Goal: Task Accomplishment & Management: Use online tool/utility

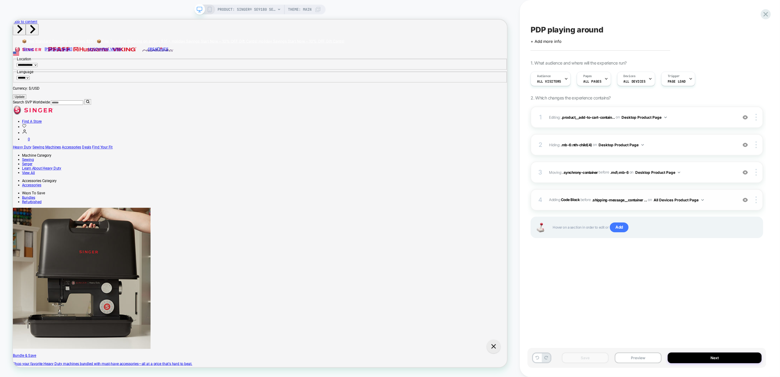
click at [710, 194] on div "4 Adding Code Block BEFORE .shipping-message__container ... .shipping-message__…" at bounding box center [647, 199] width 233 height 21
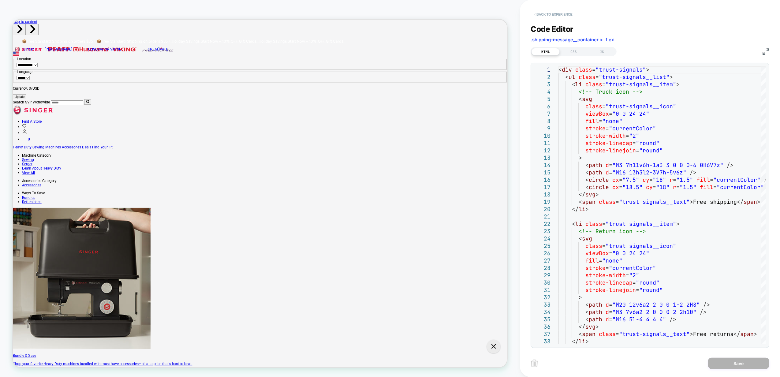
click at [538, 12] on button "< Back to experience" at bounding box center [553, 14] width 45 height 10
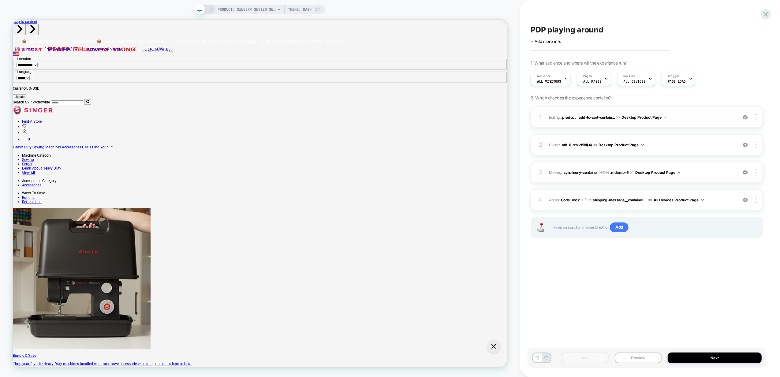
click at [693, 121] on div "1 Editing : .product__add-to-cart-contain... .product__add-to-cart-container on…" at bounding box center [647, 116] width 233 height 21
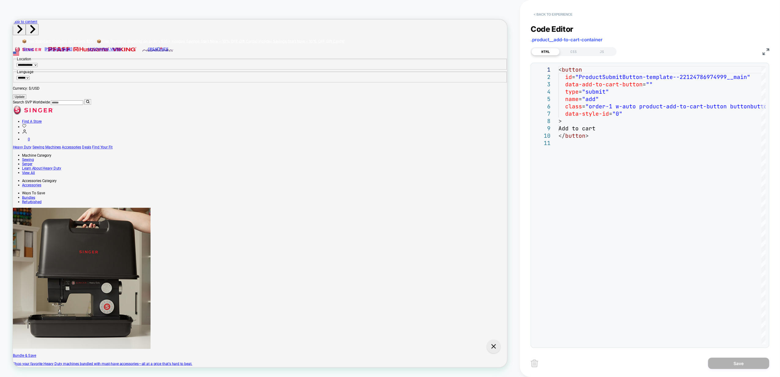
click at [547, 14] on button "< Back to experience" at bounding box center [553, 14] width 45 height 10
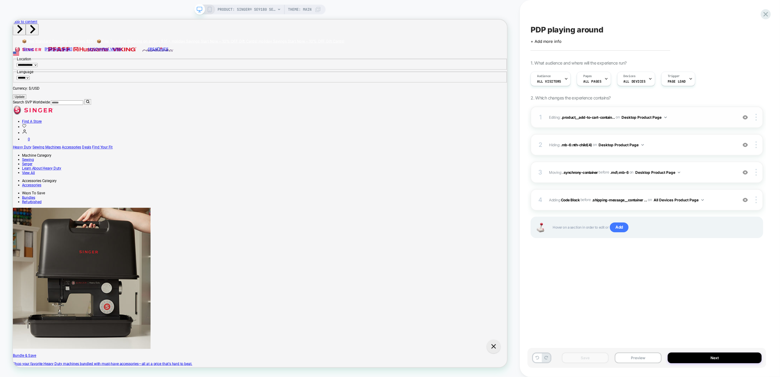
click at [691, 115] on span "Editing : .product__add-to-cart-contain... .product__add-to-cart-container on D…" at bounding box center [641, 118] width 185 height 8
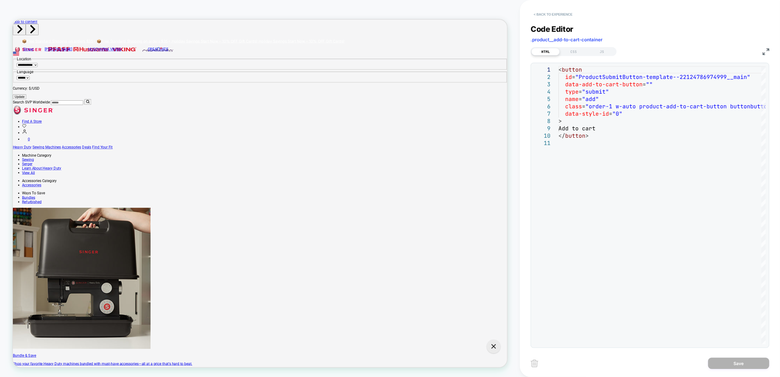
click at [558, 14] on button "< Back to experience" at bounding box center [553, 14] width 45 height 10
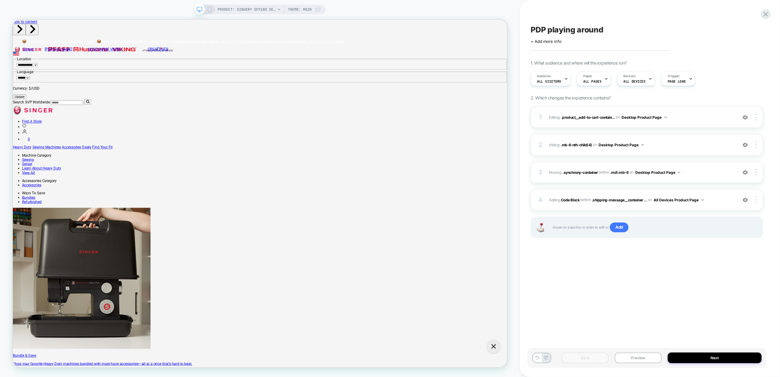
click at [685, 110] on div "1 Editing : .product__add-to-cart-contain... .product__add-to-cart-container on…" at bounding box center [647, 116] width 233 height 21
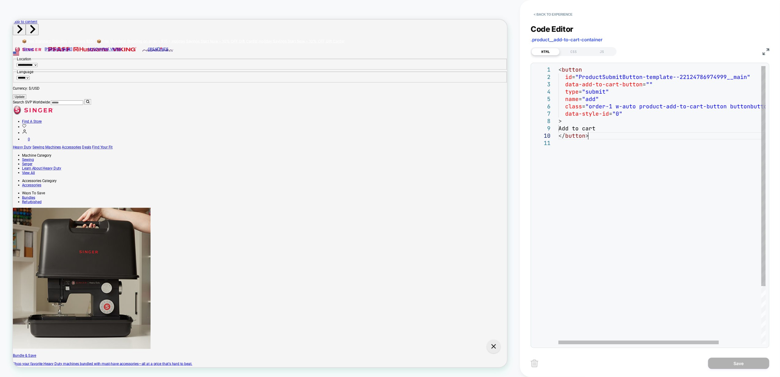
click at [660, 139] on div "< button id = "ProductSubmitButton-template--22124786974999__mai n" data-add-to…" at bounding box center [689, 242] width 262 height 352
click at [585, 99] on div "< button id = "ProductSubmitButton-template--22124786974999__mai n" data-add-to…" at bounding box center [689, 242] width 262 height 352
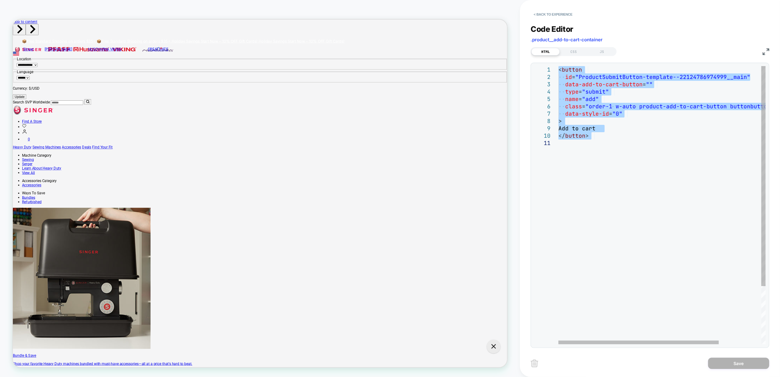
click at [589, 113] on div "< button id = "ProductSubmitButton-template--22124786974999__mai n" data-add-to…" at bounding box center [689, 242] width 262 height 352
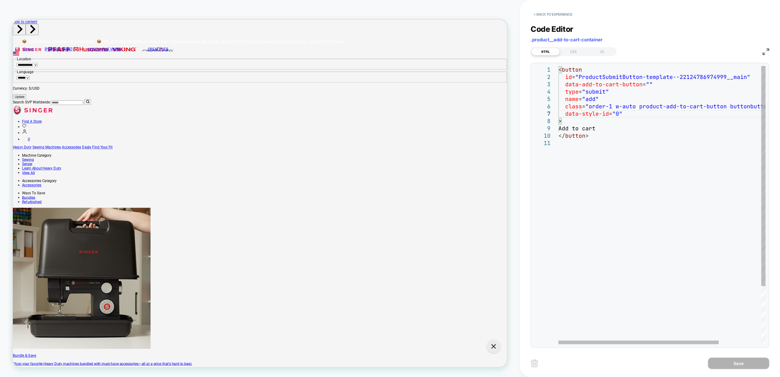
click at [583, 121] on div "< button id = "ProductSubmitButton-template--22124786974999__mai n" data-add-to…" at bounding box center [689, 242] width 262 height 352
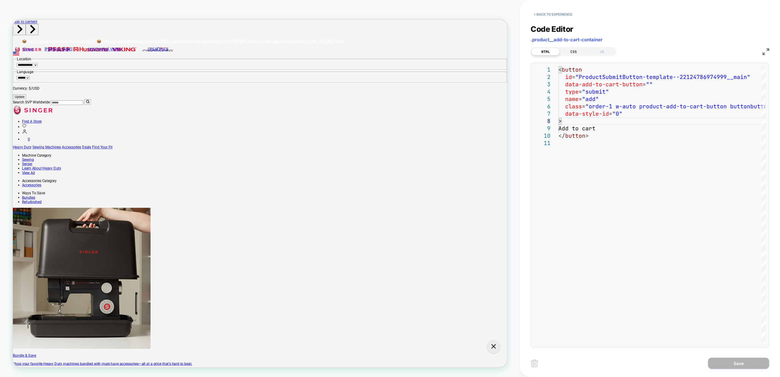
click at [580, 52] on div "CSS" at bounding box center [574, 51] width 28 height 7
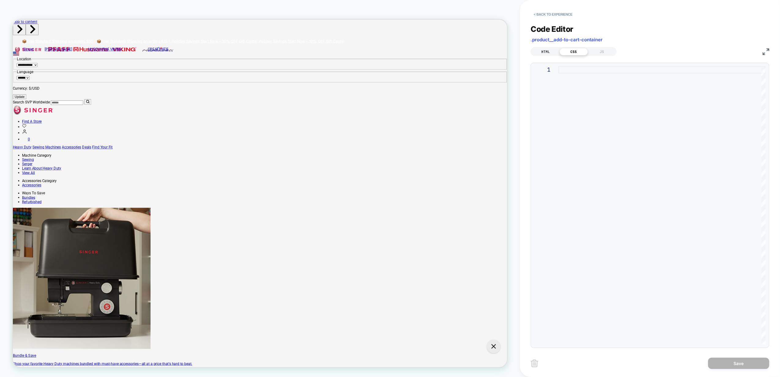
click at [545, 53] on div "HTML" at bounding box center [545, 51] width 28 height 7
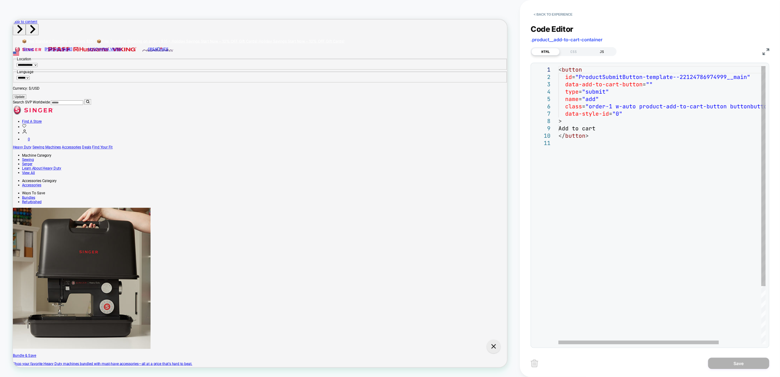
click at [608, 54] on div "JS" at bounding box center [602, 51] width 28 height 7
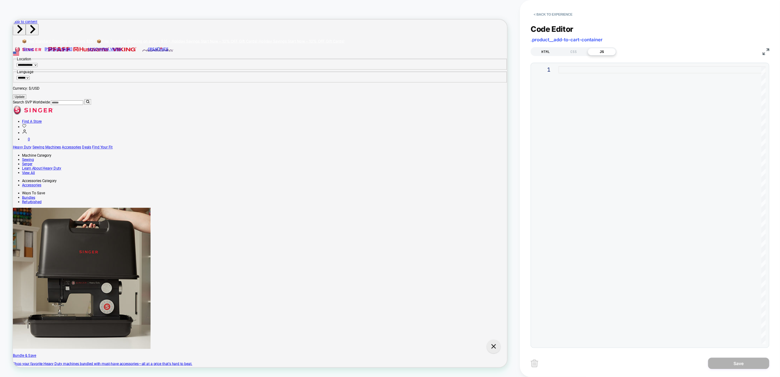
click at [540, 51] on div "HTML" at bounding box center [545, 51] width 28 height 7
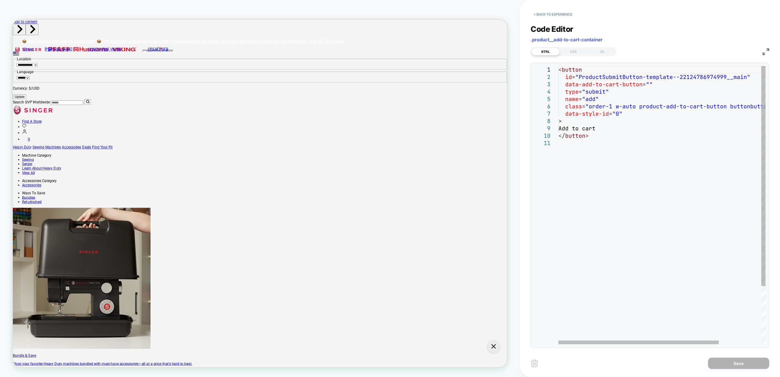
click at [597, 114] on div "< button id = "ProductSubmitButton-template--22124786974999__mai n" data-add-to…" at bounding box center [689, 242] width 262 height 352
click at [558, 341] on div at bounding box center [638, 343] width 160 height 4
click at [593, 109] on div "< button id = "ProductSubmitButton-template--22124786974999__mai n" data-add-to…" at bounding box center [689, 242] width 262 height 352
click at [630, 106] on div "< button id = "ProductSubmitButton-template--22124786974999__mai n" data-add-to…" at bounding box center [689, 242] width 262 height 352
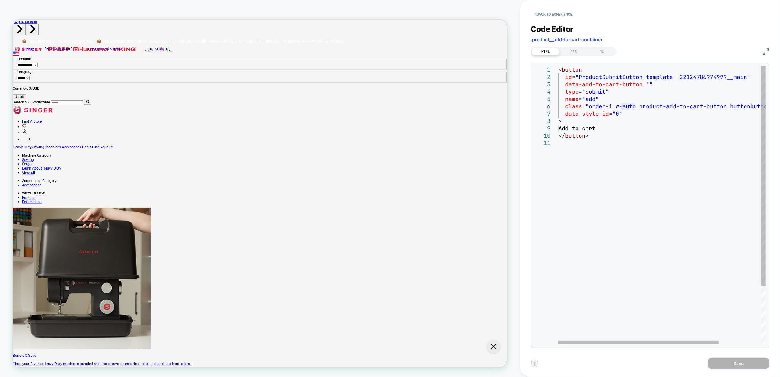
click at [594, 106] on div "< button id = "ProductSubmitButton-template--22124786974999__mai n" data-add-to…" at bounding box center [689, 242] width 262 height 352
click at [673, 146] on div "< button id = "ProductSubmitButton-template--22124786974999__mai n" data-add-to…" at bounding box center [689, 242] width 262 height 352
type textarea "**********"
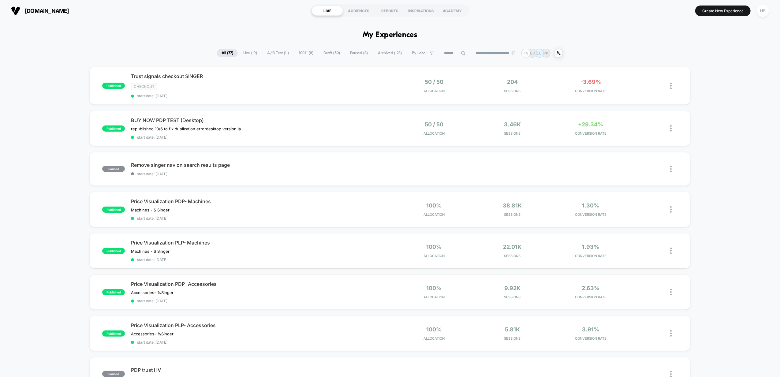
click at [246, 51] on span "Live ( 19 )" at bounding box center [250, 53] width 23 height 8
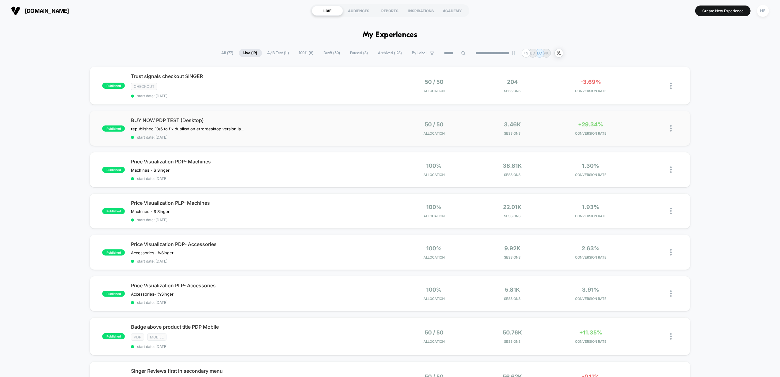
click at [671, 129] on img at bounding box center [671, 128] width 2 height 6
click at [638, 108] on div "Duplicate" at bounding box center [639, 108] width 55 height 14
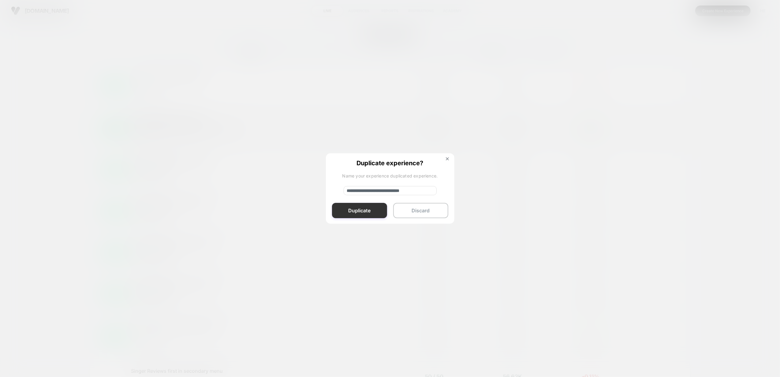
click at [367, 211] on button "Duplicate" at bounding box center [359, 210] width 55 height 15
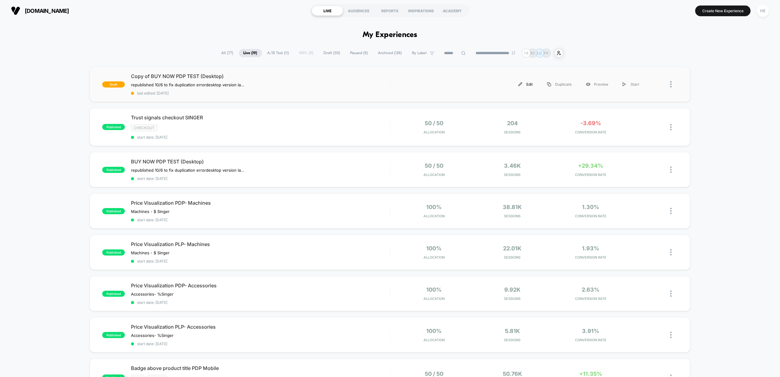
click at [528, 83] on div "Edit" at bounding box center [525, 84] width 29 height 14
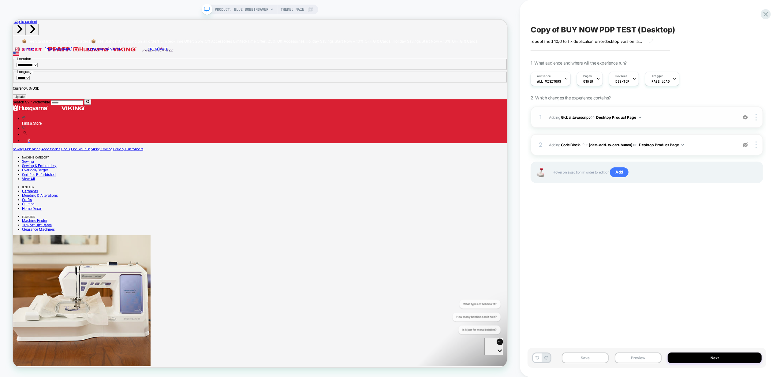
click at [743, 117] on img at bounding box center [745, 117] width 5 height 5
click at [743, 116] on img at bounding box center [745, 117] width 5 height 5
click at [744, 147] on img at bounding box center [745, 144] width 5 height 5
click at [650, 119] on span "Adding Global Javascript on Desktop Product Page" at bounding box center [641, 118] width 185 height 8
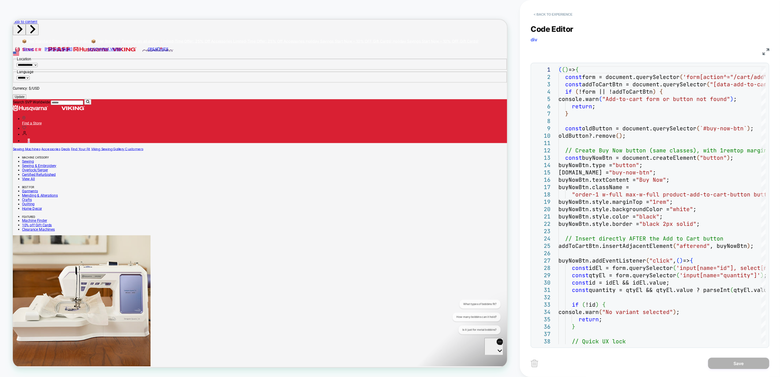
click at [546, 15] on button "< Back to experience" at bounding box center [553, 14] width 45 height 10
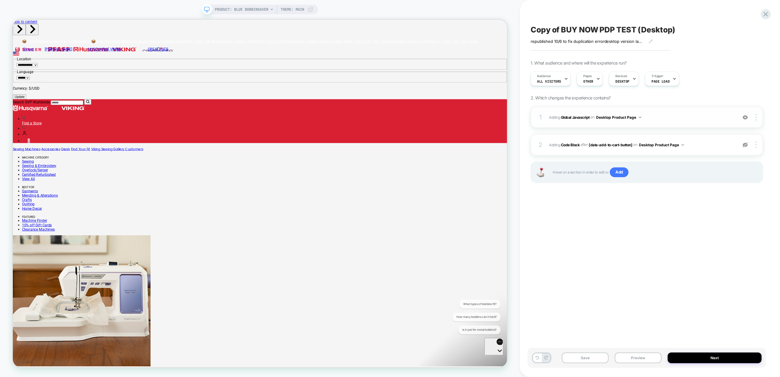
click at [744, 120] on div at bounding box center [746, 117] width 12 height 7
click at [747, 118] on img at bounding box center [745, 117] width 5 height 5
click at [589, 82] on span "OTHER" at bounding box center [588, 81] width 10 height 4
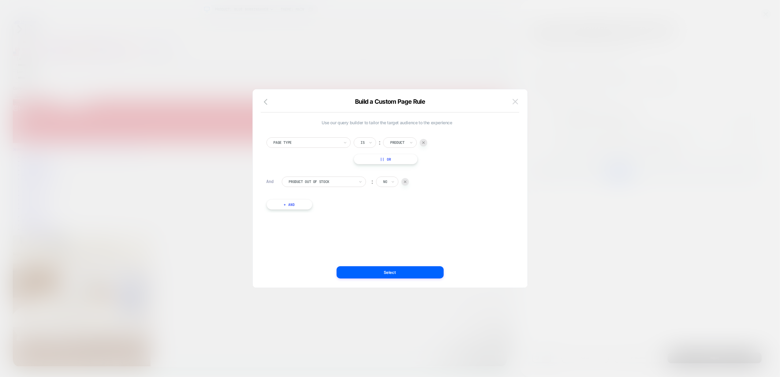
click at [515, 102] on img at bounding box center [515, 101] width 6 height 5
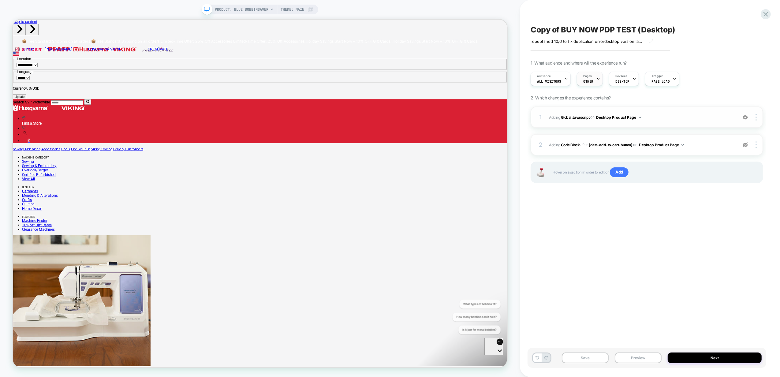
click at [592, 75] on div "Pages OTHER" at bounding box center [588, 79] width 22 height 14
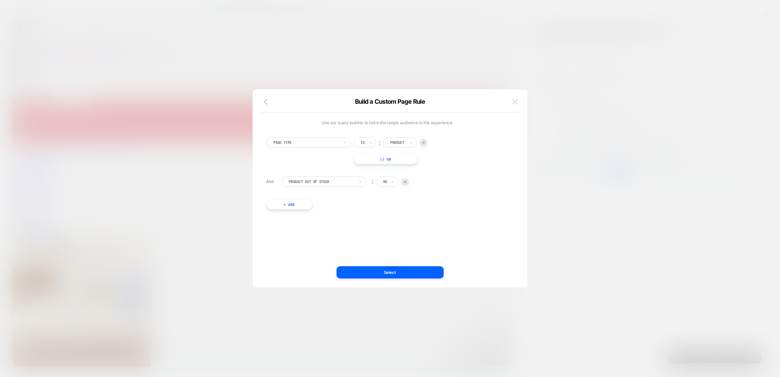
click at [516, 103] on img at bounding box center [515, 101] width 6 height 5
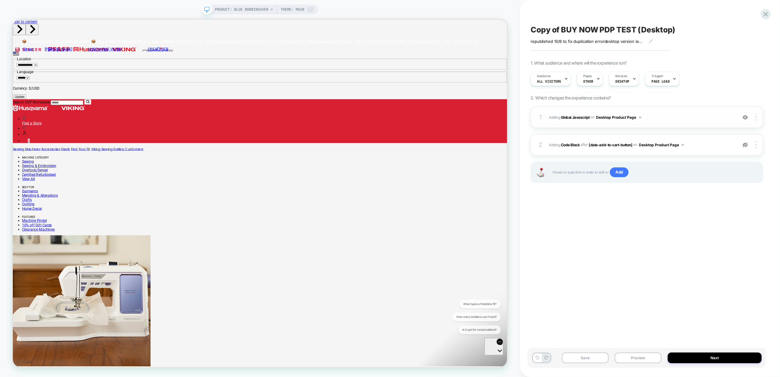
click at [691, 115] on span "Adding Global Javascript on Desktop Product Page" at bounding box center [641, 118] width 185 height 8
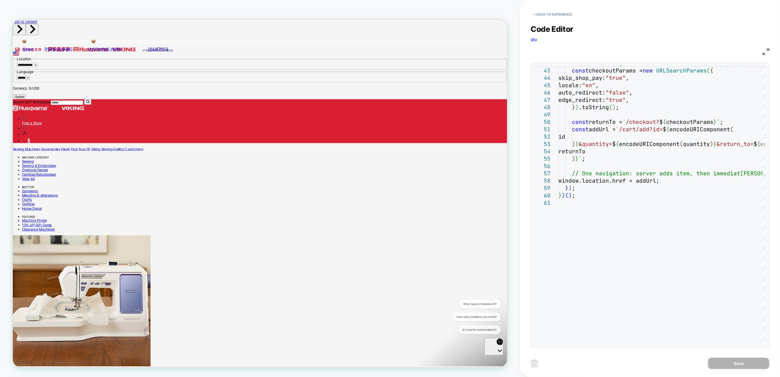
click at [765, 49] on img at bounding box center [765, 51] width 7 height 7
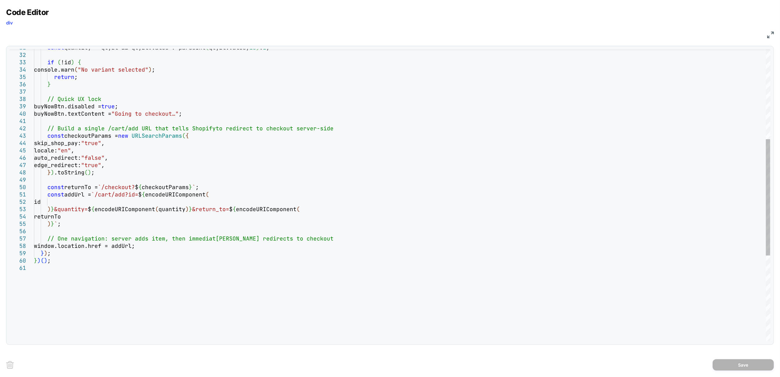
click at [269, 211] on div "// Build a single /cart/add URL that tells Shopify to redirect to checkout serv…" at bounding box center [402, 190] width 736 height 732
type textarea "**********"
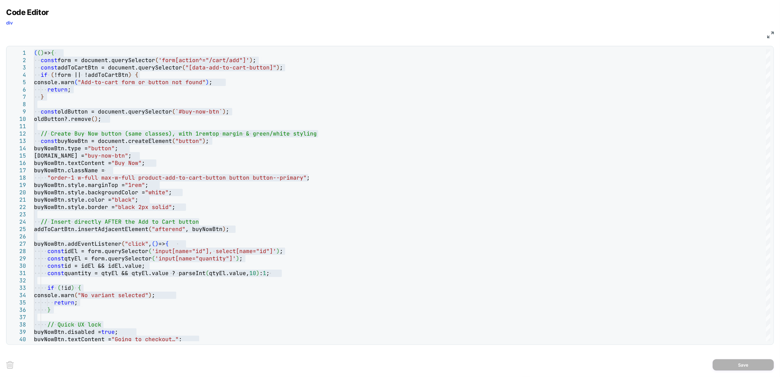
click at [769, 33] on img at bounding box center [770, 35] width 7 height 7
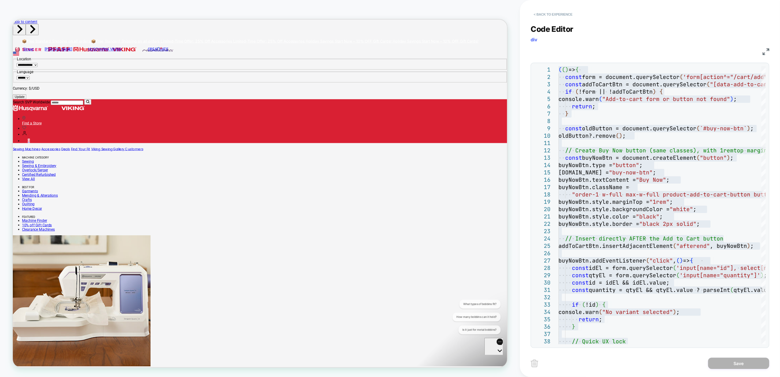
click at [547, 13] on button "< Back to experience" at bounding box center [553, 14] width 45 height 10
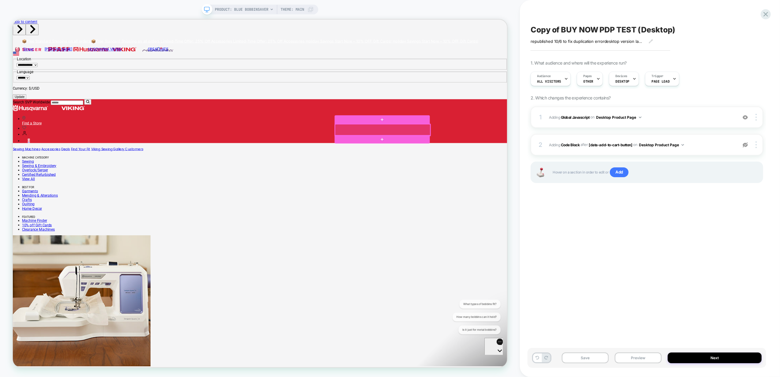
click at [538, 169] on div at bounding box center [505, 166] width 127 height 15
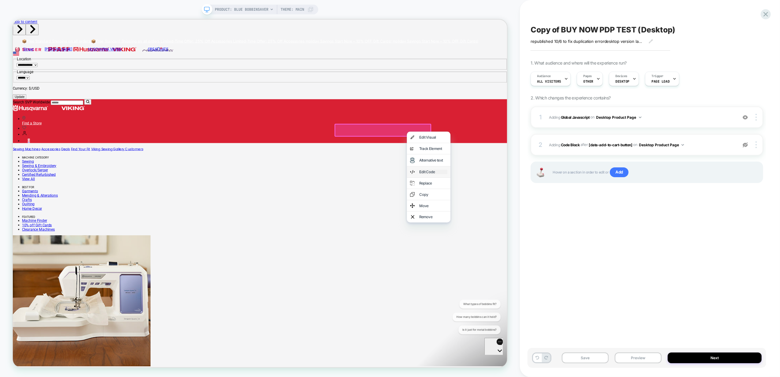
click at [561, 225] on div "Edit Code" at bounding box center [573, 222] width 37 height 6
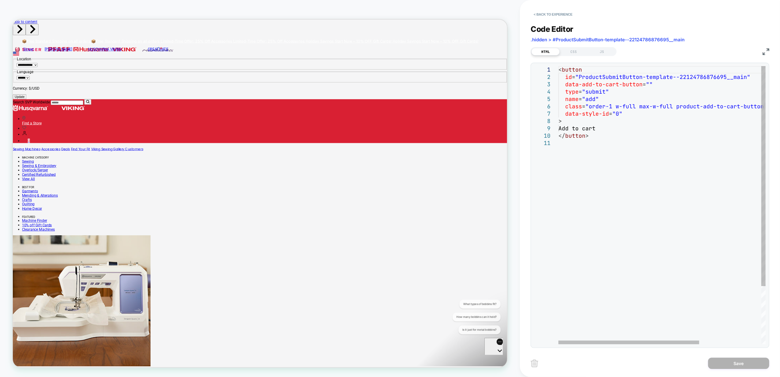
click at [606, 152] on div "< button id = "ProductSubmitButton-template--22124786876695__mai n" data-add-to…" at bounding box center [707, 242] width 298 height 352
type textarea "**********"
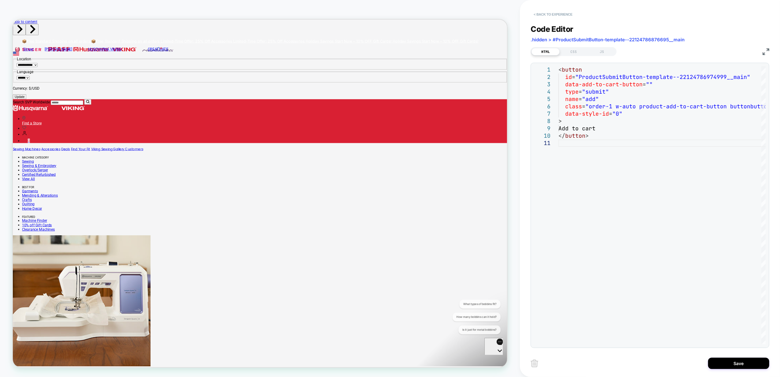
click at [550, 14] on button "< Back to experience" at bounding box center [553, 14] width 45 height 10
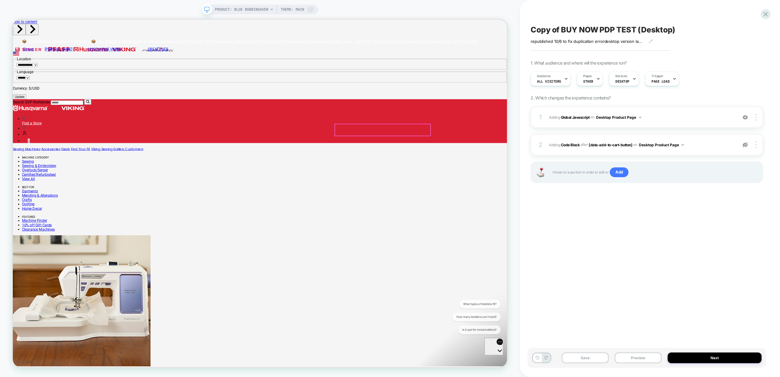
click at [522, 167] on div at bounding box center [505, 166] width 127 height 15
click at [544, 221] on div "Edit Code" at bounding box center [556, 221] width 37 height 6
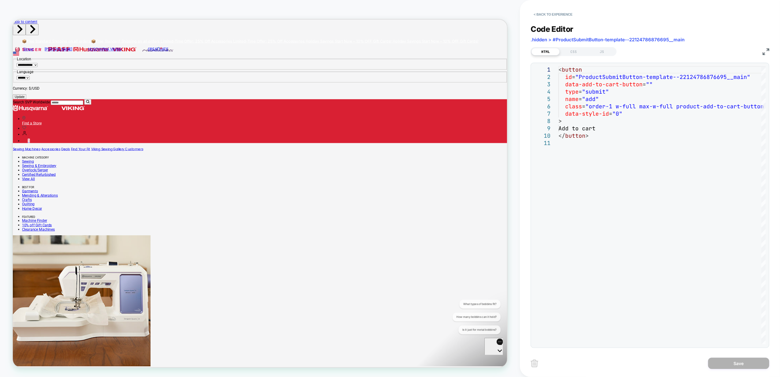
drag, startPoint x: 666, startPoint y: 28, endPoint x: 669, endPoint y: 34, distance: 7.0
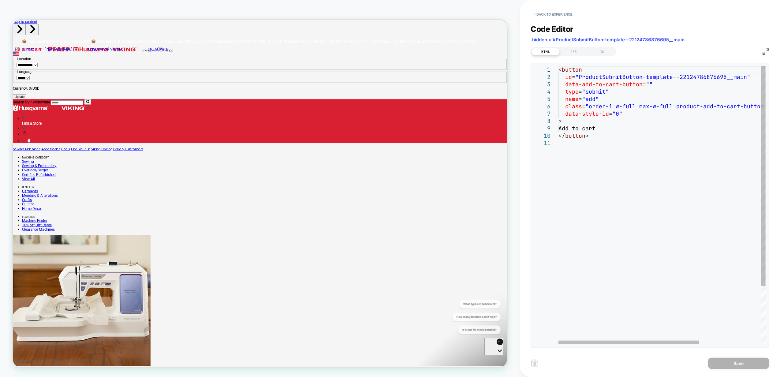
click at [623, 158] on div "< button id = "ProductSubmitButton-template--22124786876695__mai n" data-add-to…" at bounding box center [707, 242] width 298 height 352
type textarea "**********"
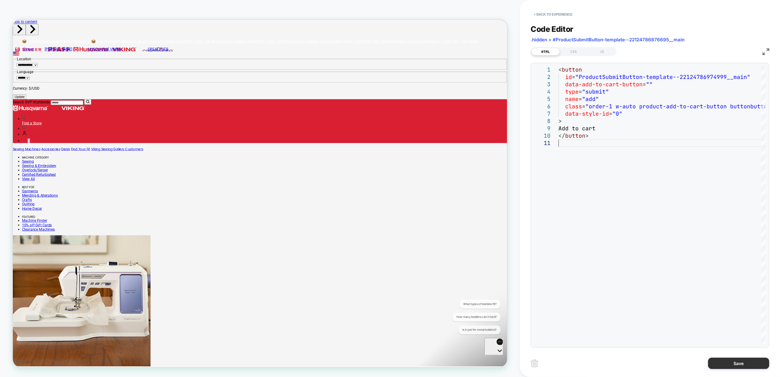
click at [725, 368] on button "Save" at bounding box center [738, 363] width 61 height 11
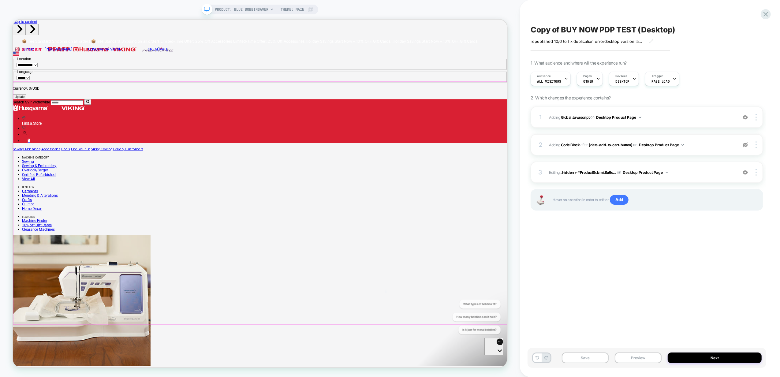
drag, startPoint x: 542, startPoint y: 184, endPoint x: 580, endPoint y: 171, distance: 40.5
drag, startPoint x: 567, startPoint y: 152, endPoint x: 515, endPoint y: 186, distance: 62.8
click at [515, 186] on div "PRODUCT: Blue Bobbinsaver PRODUCT: Blue Bobbinsaver Theme: MAIN" at bounding box center [260, 188] width 520 height 365
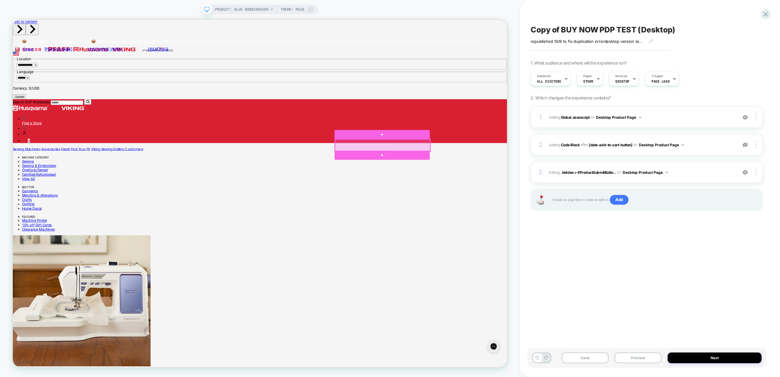
click at [539, 183] on div at bounding box center [505, 187] width 127 height 16
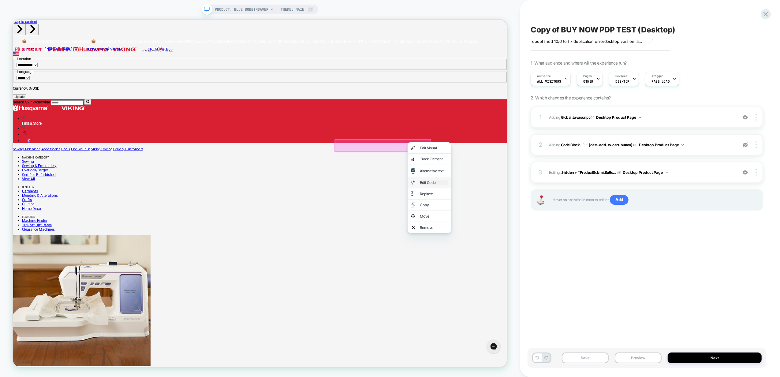
click at [578, 237] on div "Edit Code" at bounding box center [574, 236] width 37 height 6
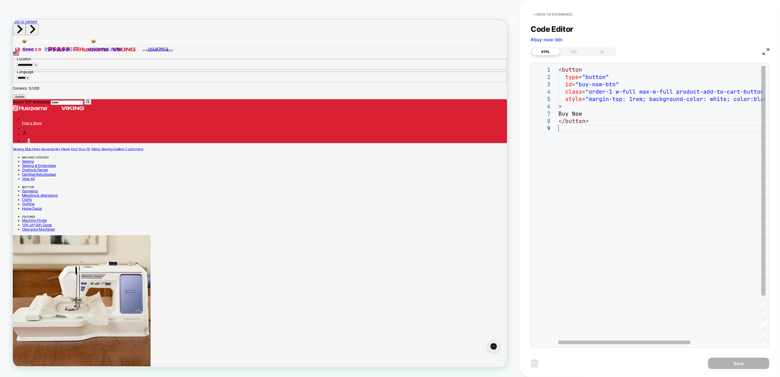
click at [627, 145] on div "< button type = "button" id = "buy-now-btn" class = "order-1 w-full max-w-full …" at bounding box center [717, 234] width 318 height 337
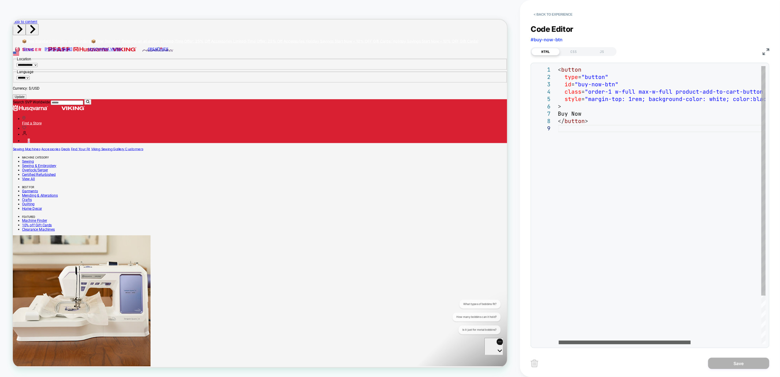
click at [586, 341] on div at bounding box center [625, 343] width 132 height 4
click at [586, 91] on div "< button type = "button" id = "buy-now-btn" class = "order-1 w-full max-w-full …" at bounding box center [716, 234] width 318 height 337
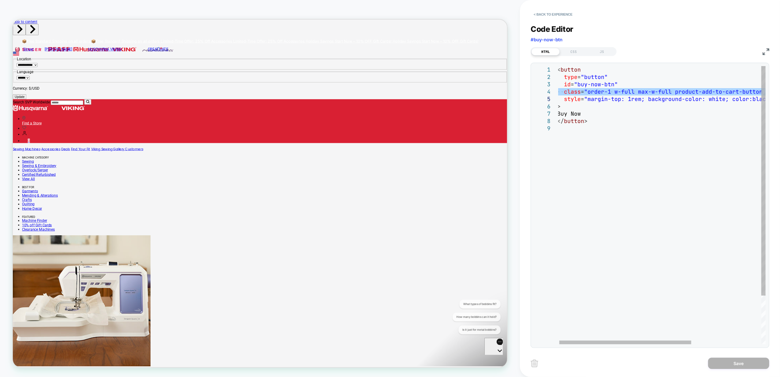
type textarea "**********"
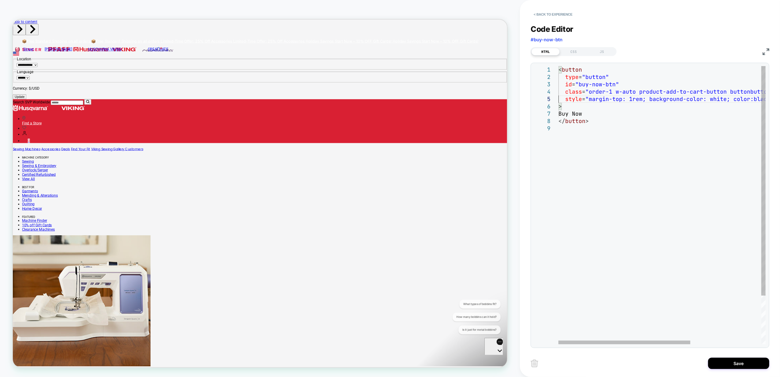
click at [613, 170] on div "< button type = "button" id = "buy-now-btn" class = "order-1 w-auto product-add…" at bounding box center [717, 234] width 318 height 337
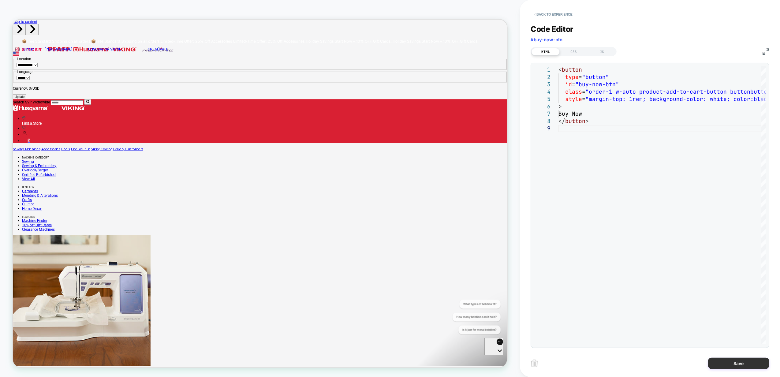
click at [738, 364] on button "Save" at bounding box center [738, 363] width 61 height 11
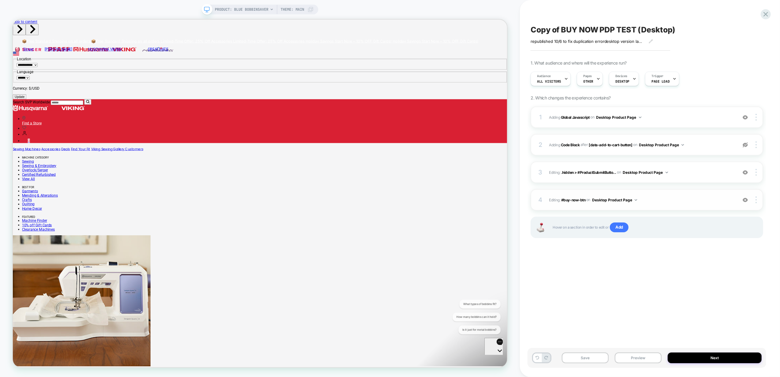
click at [741, 200] on div at bounding box center [746, 199] width 12 height 7
click at [744, 201] on img at bounding box center [745, 199] width 5 height 5
click at [709, 201] on span "Editing : #buy-now-btn #buy-now-btn on Desktop Product Page" at bounding box center [641, 200] width 185 height 8
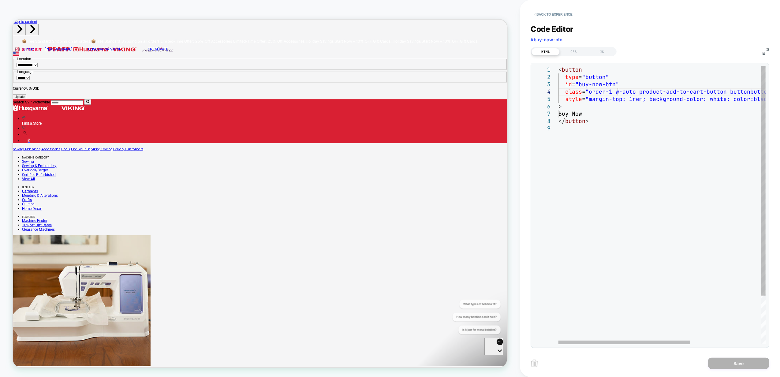
click at [617, 93] on div "< button type = "button" id = "buy-now-btn" class = "order-1 w-auto product-add…" at bounding box center [717, 234] width 318 height 337
click at [674, 104] on div "< button type = "button" id = "buy-now-btn" class = "order-1 w-auto product-add…" at bounding box center [717, 234] width 318 height 337
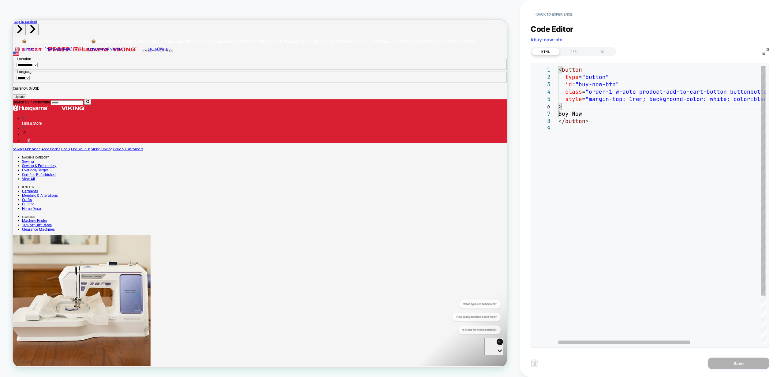
click at [674, 104] on div "< button type = "button" id = "buy-now-btn" class = "order-1 w-auto product-add…" at bounding box center [717, 234] width 318 height 337
click at [669, 99] on div "< button type = "button" id = "buy-now-btn" class = "order-1 w-auto product-add…" at bounding box center [717, 234] width 318 height 337
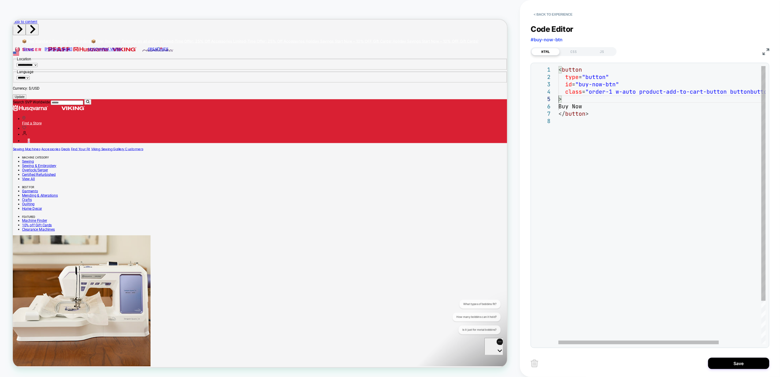
type textarea "**********"
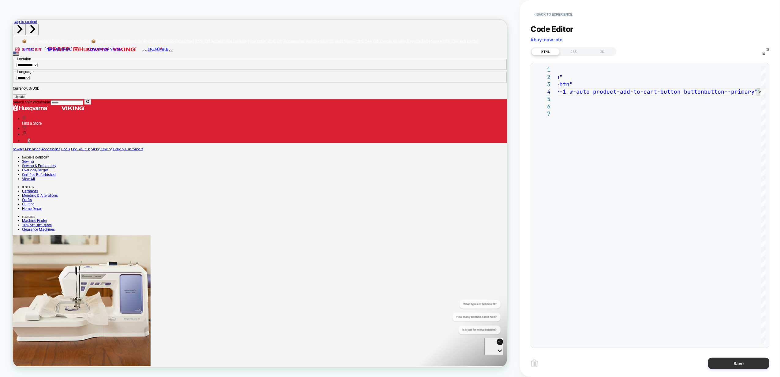
click at [728, 363] on button "Save" at bounding box center [738, 363] width 61 height 11
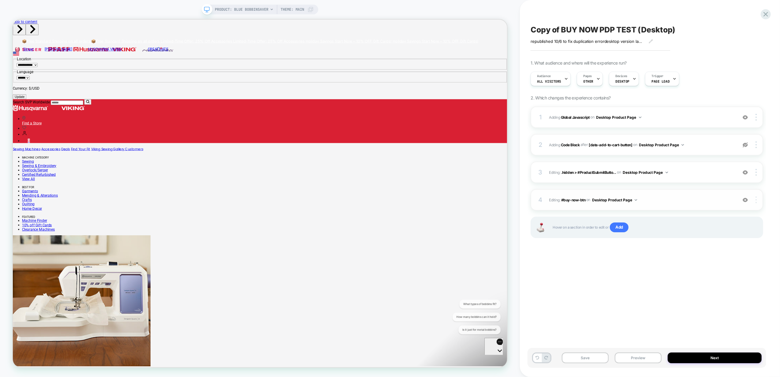
click at [755, 201] on div at bounding box center [757, 199] width 12 height 7
click at [753, 201] on div at bounding box center [757, 199] width 12 height 7
click at [717, 231] on div "Delete" at bounding box center [720, 233] width 54 height 17
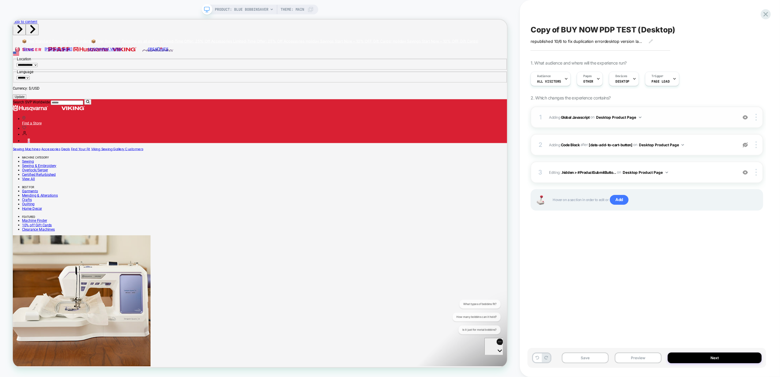
click at [724, 114] on span "Adding Global Javascript on Desktop Product Page" at bounding box center [641, 118] width 185 height 8
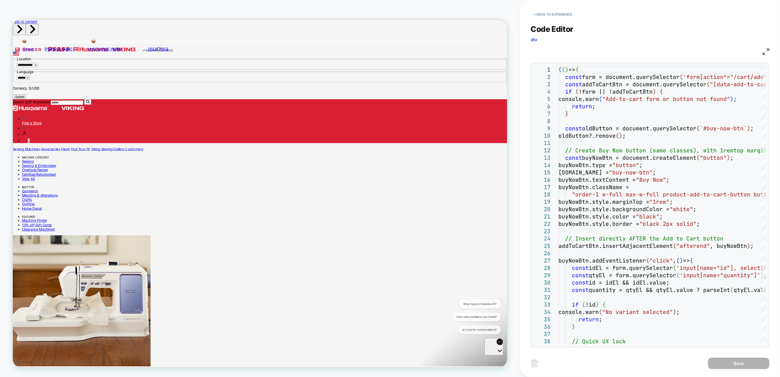
click at [764, 48] on img at bounding box center [765, 51] width 7 height 7
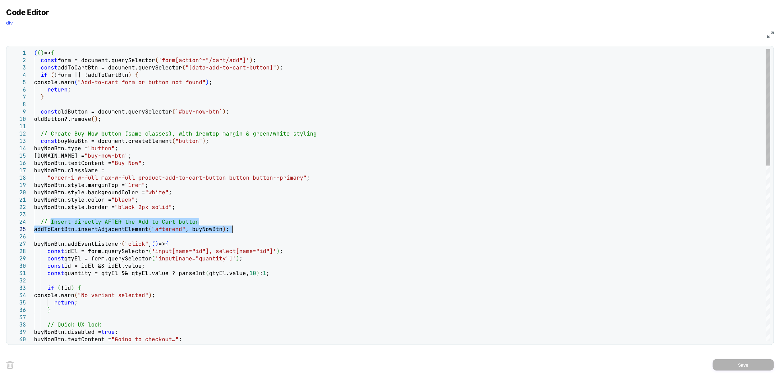
drag, startPoint x: 50, startPoint y: 225, endPoint x: 264, endPoint y: 231, distance: 214.3
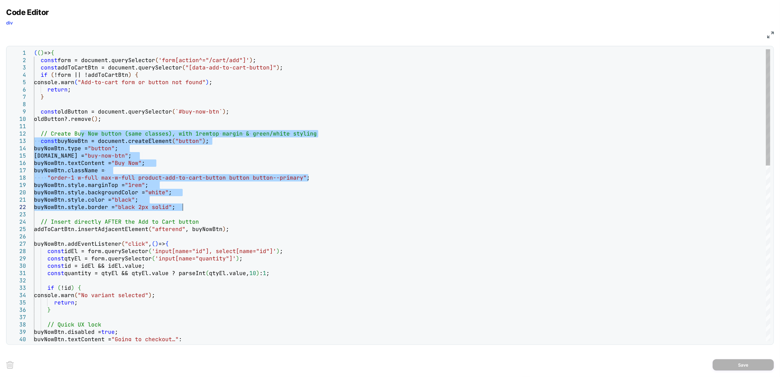
drag, startPoint x: 79, startPoint y: 133, endPoint x: 335, endPoint y: 205, distance: 265.6
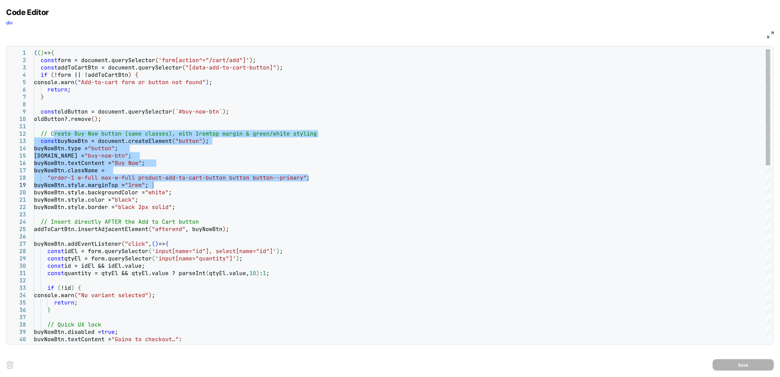
drag, startPoint x: 54, startPoint y: 135, endPoint x: 153, endPoint y: 183, distance: 109.9
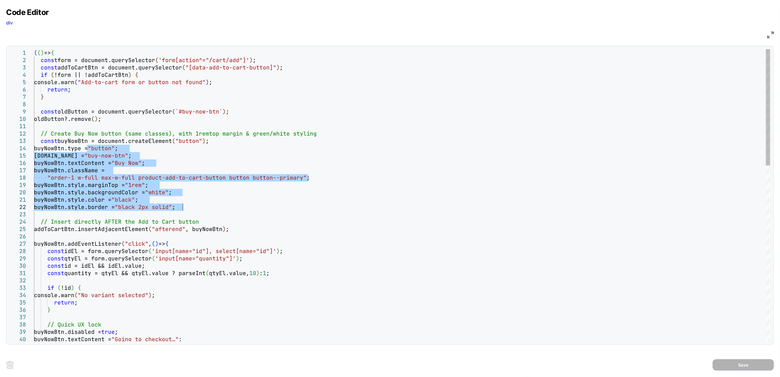
drag, startPoint x: 86, startPoint y: 147, endPoint x: 230, endPoint y: 210, distance: 157.2
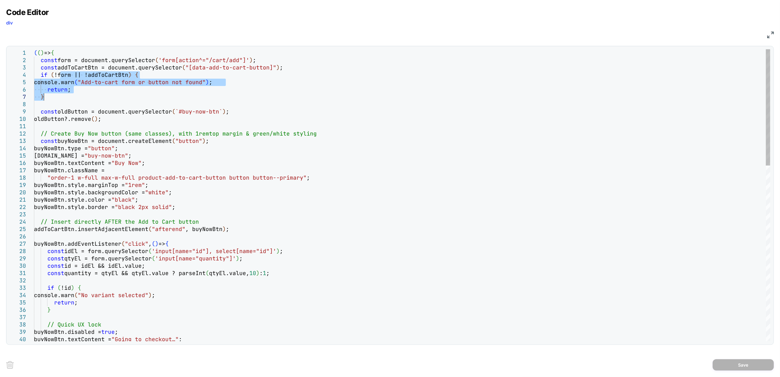
drag, startPoint x: 61, startPoint y: 76, endPoint x: 230, endPoint y: 111, distance: 172.3
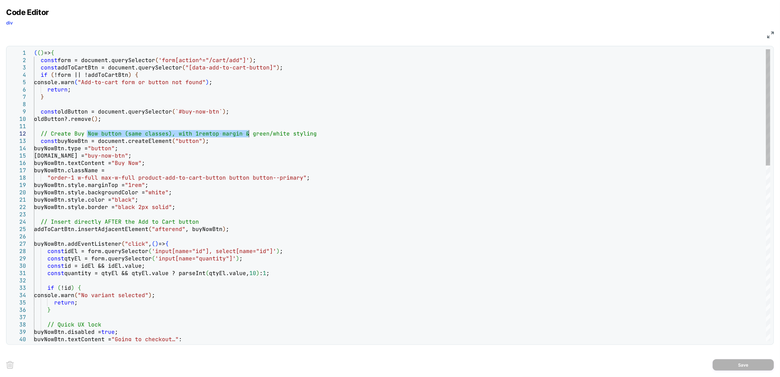
drag, startPoint x: 88, startPoint y: 133, endPoint x: 247, endPoint y: 131, distance: 158.8
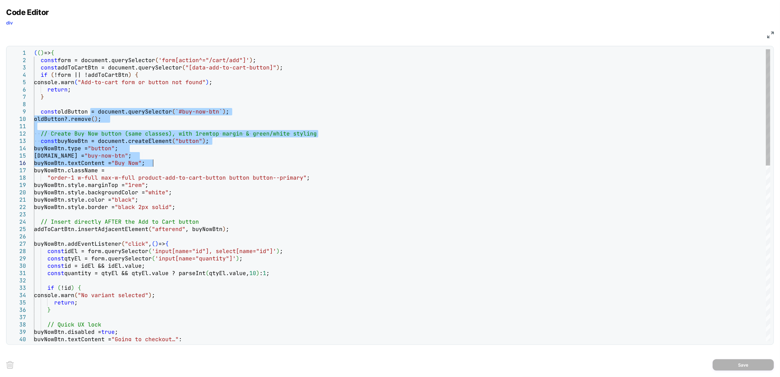
drag, startPoint x: 91, startPoint y: 114, endPoint x: 224, endPoint y: 164, distance: 142.5
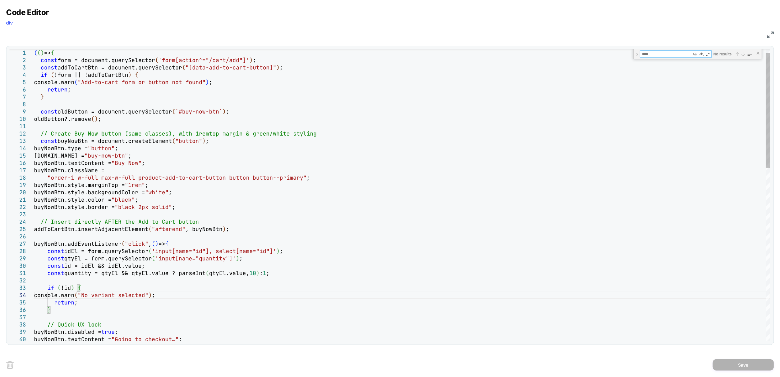
type textarea "**********"
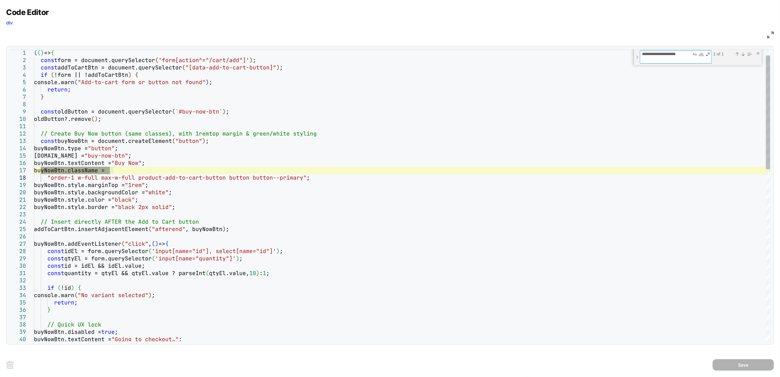
type textarea "**********"
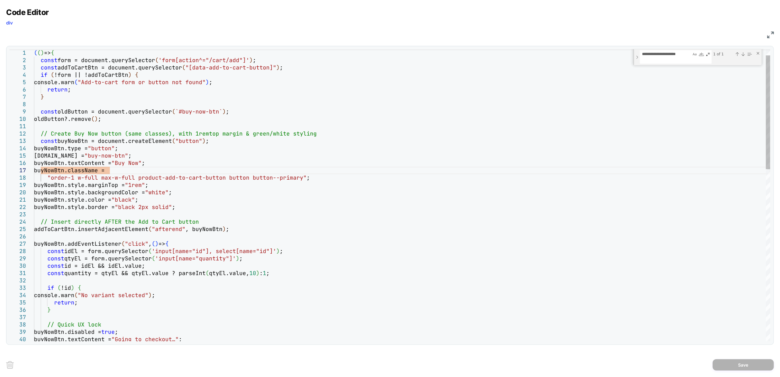
drag, startPoint x: 50, startPoint y: 177, endPoint x: 300, endPoint y: 179, distance: 250.3
type textarea "**********"
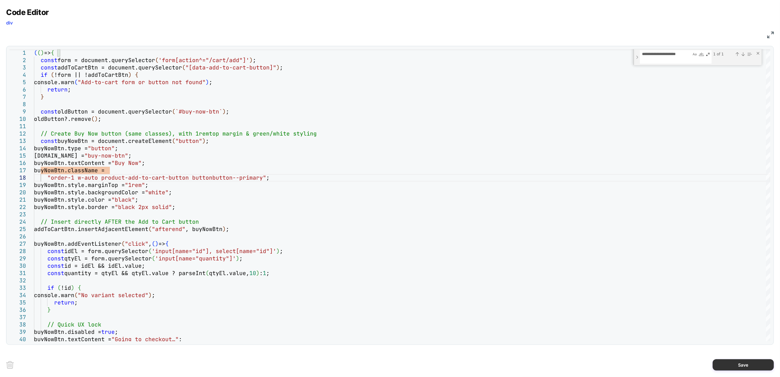
click at [739, 366] on button "Save" at bounding box center [743, 364] width 61 height 11
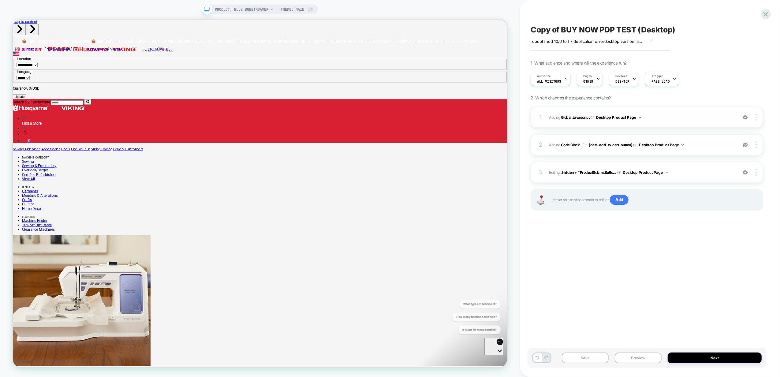
click at [704, 112] on div "1 Adding Global Javascript on Desktop Product Page Add Before Add After Copy to…" at bounding box center [647, 116] width 233 height 21
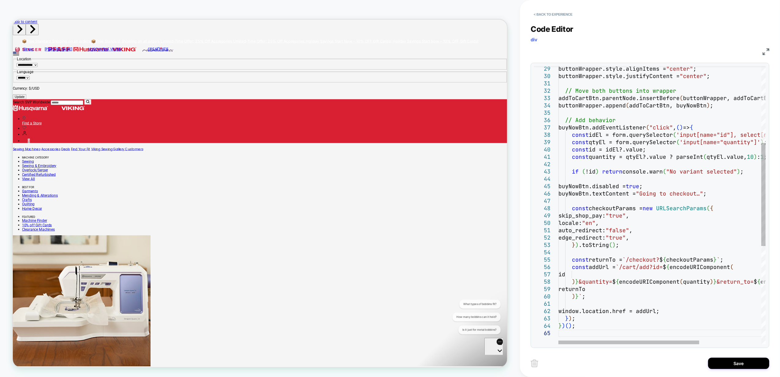
click at [644, 296] on div "buttonWrapper.style.alignItems = "center" ; buttonWrapper.style.justifyContent …" at bounding box center [707, 234] width 298 height 748
type textarea "**********"
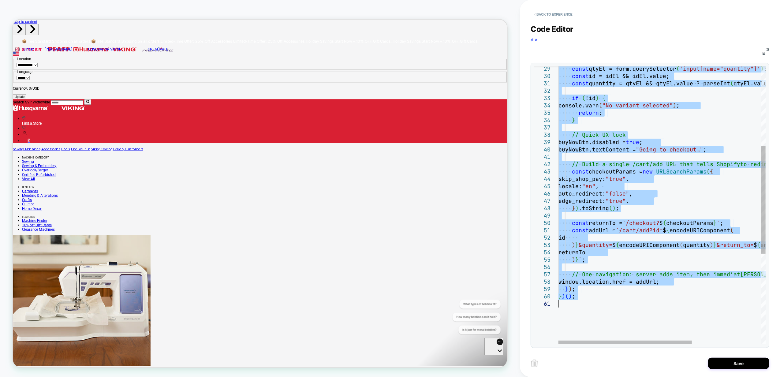
click at [644, 302] on div "const qtyEl = form.querySelector ( 'input[name="quantity"]' ) ; const id = idEl…" at bounding box center [715, 219] width 315 height 719
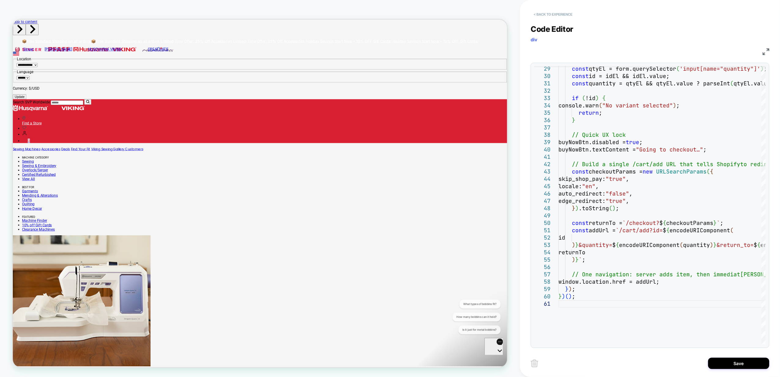
click at [550, 11] on button "< Back to experience" at bounding box center [553, 14] width 45 height 10
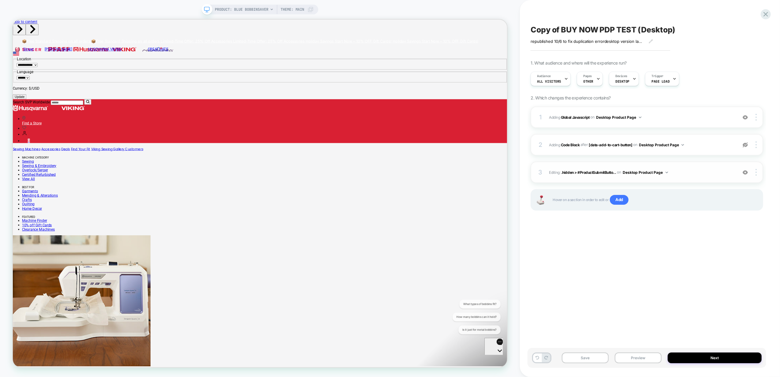
click at [745, 171] on img at bounding box center [745, 172] width 5 height 5
click at [547, 163] on div at bounding box center [505, 166] width 127 height 15
click at [576, 218] on div "Edit Code" at bounding box center [582, 217] width 37 height 6
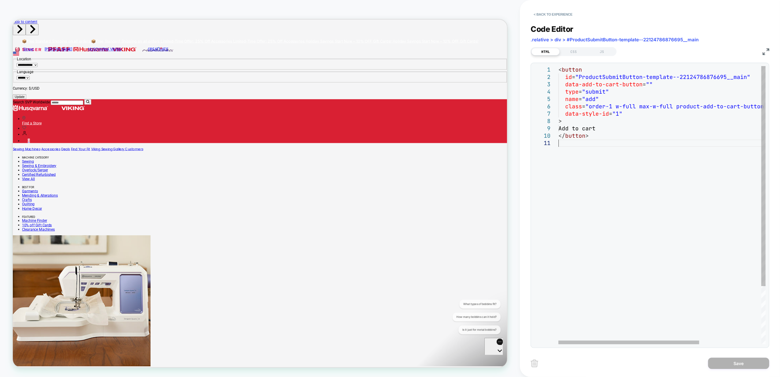
click at [671, 224] on div "< button id = "ProductSubmitButton-template--22124786876695__mai n" data-add-to…" at bounding box center [707, 242] width 298 height 352
type textarea "**********"
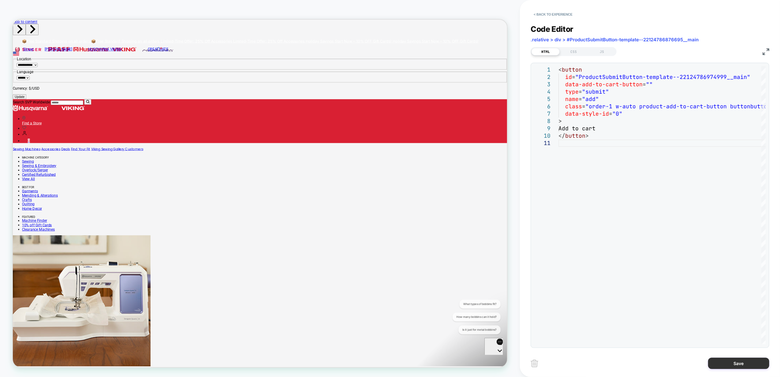
click at [725, 362] on button "Save" at bounding box center [738, 363] width 61 height 11
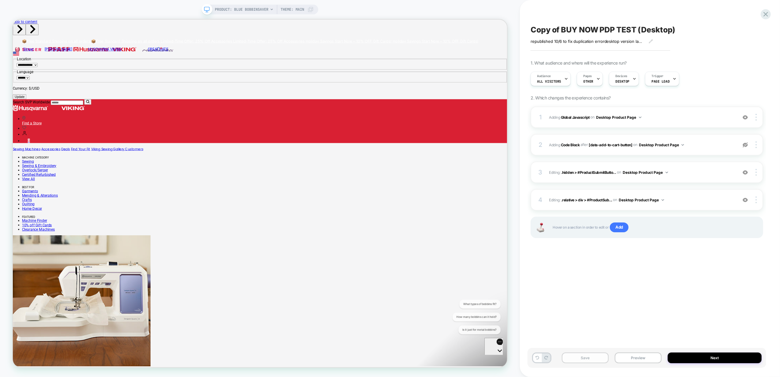
click at [592, 359] on button "Save" at bounding box center [585, 357] width 47 height 11
click at [687, 112] on div "1 Adding Global Javascript on Desktop Product Page Add Before Add After Copy to…" at bounding box center [647, 116] width 233 height 21
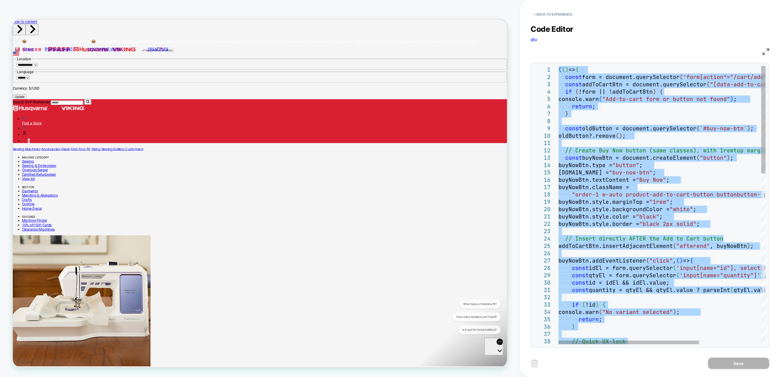
type textarea "**********"
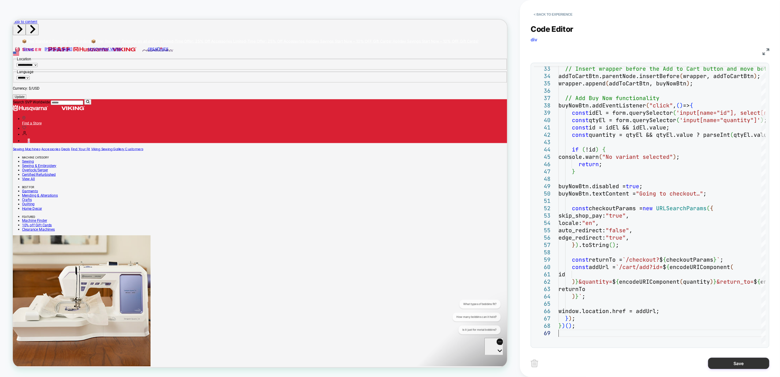
click at [734, 365] on button "Save" at bounding box center [738, 363] width 61 height 11
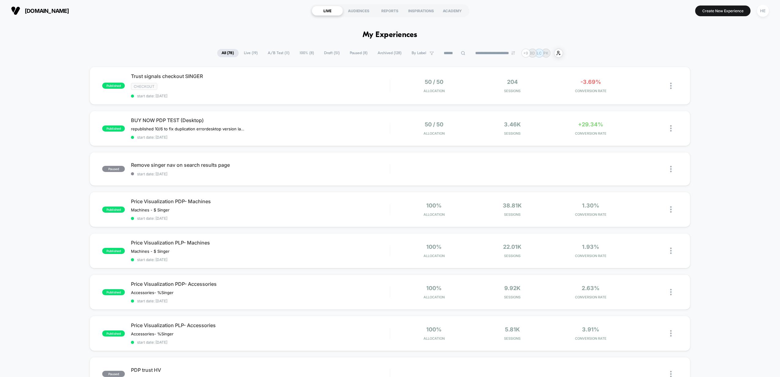
click at [243, 57] on span "Live ( 19 )" at bounding box center [251, 53] width 23 height 8
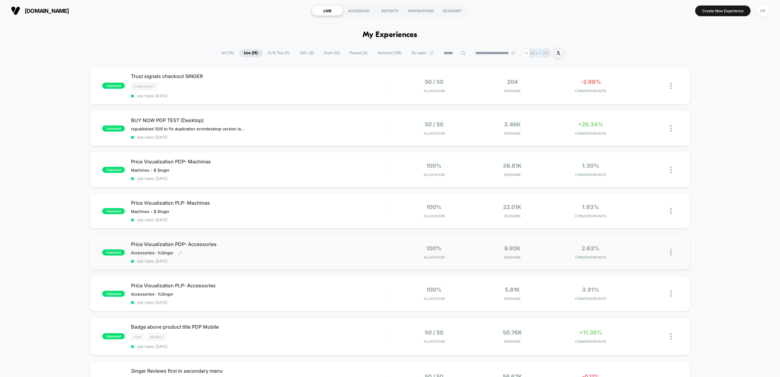
scroll to position [122, 0]
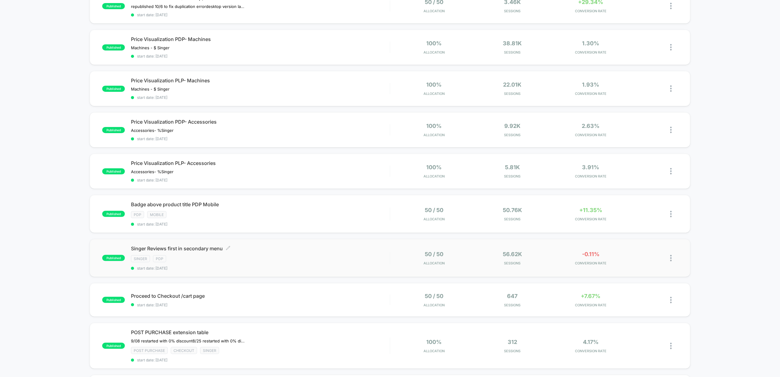
click at [304, 257] on div "Singer PDP" at bounding box center [260, 258] width 259 height 7
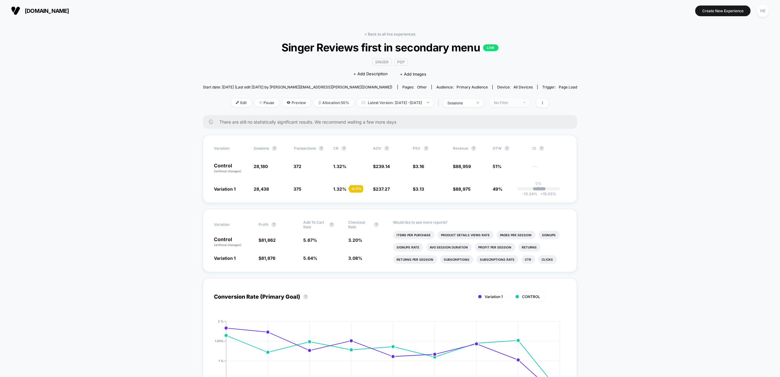
click at [521, 106] on span "No Filter" at bounding box center [510, 103] width 40 height 8
click at [523, 128] on div "Mobile Visitors ? Desktop Visitors ? Returning Visitors ? New Visitors ? No Fil…" at bounding box center [518, 158] width 75 height 93
click at [513, 127] on span "Mobile Visitors" at bounding box center [514, 124] width 29 height 5
click at [526, 193] on button "Save" at bounding box center [518, 191] width 56 height 10
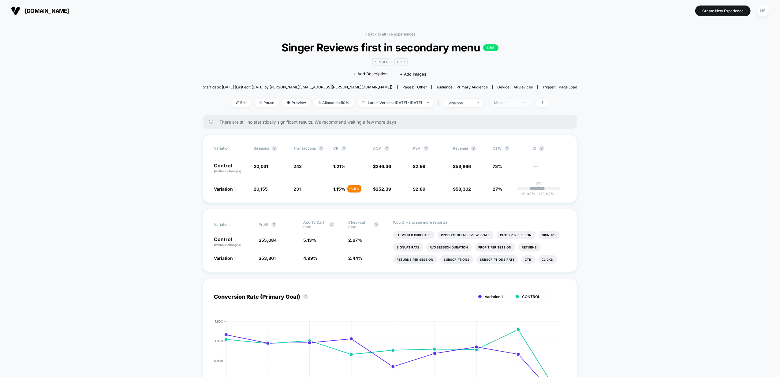
click at [510, 105] on span "Mobile" at bounding box center [510, 103] width 40 height 8
click at [509, 137] on span "Desktop Visitors" at bounding box center [516, 137] width 33 height 5
click at [510, 190] on button "Save" at bounding box center [518, 191] width 56 height 10
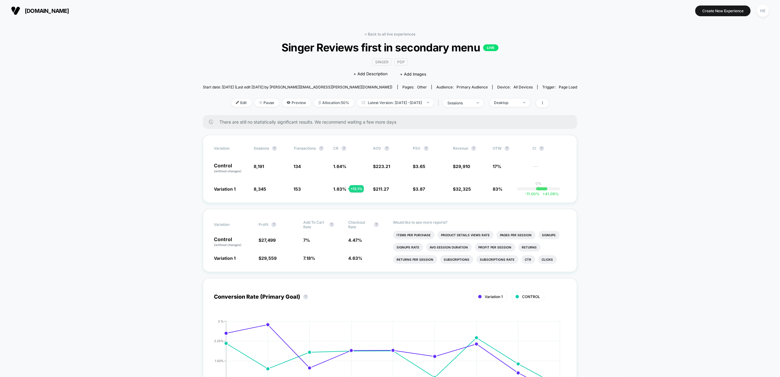
click at [391, 42] on span "Singer Reviews first in secondary menu LIVE" at bounding box center [390, 47] width 337 height 13
click at [391, 39] on div "< Back to all live experiences Singer Reviews first in secondary menu LIVE Sing…" at bounding box center [390, 73] width 374 height 83
click at [395, 36] on div "< Back to all live experiences Singer Reviews first in secondary menu LIVE Sing…" at bounding box center [390, 73] width 374 height 83
click at [375, 35] on link "< Back to all live experiences" at bounding box center [390, 34] width 51 height 5
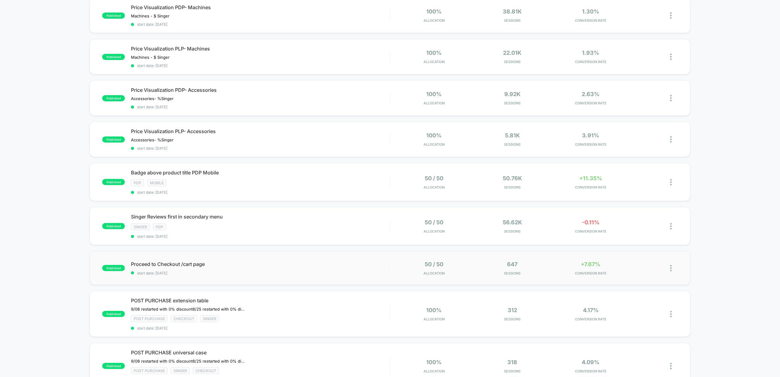
scroll to position [245, 0]
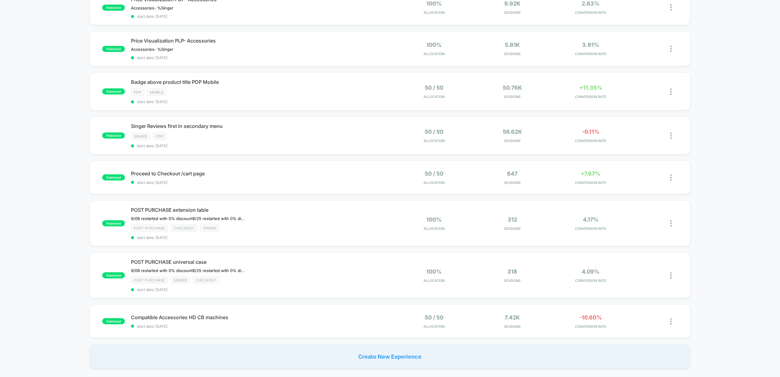
click at [702, 178] on div "published Trust signals checkout SINGER checkout start date: 2025-10-06 50 / 50…" at bounding box center [390, 95] width 780 height 547
click at [177, 349] on div "Create New Experience" at bounding box center [390, 356] width 601 height 24
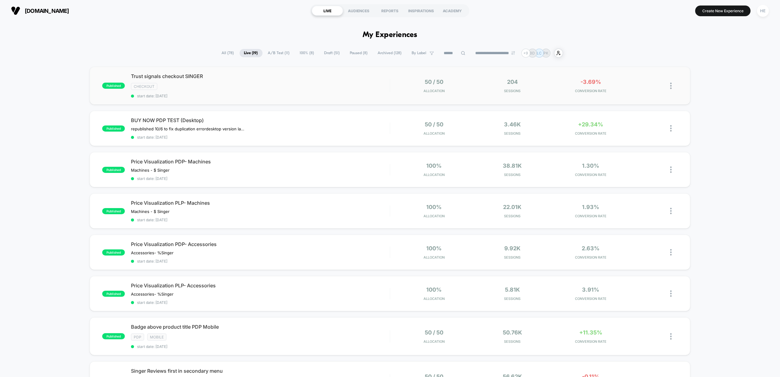
click at [280, 94] on span "start date: [DATE]" at bounding box center [260, 96] width 259 height 5
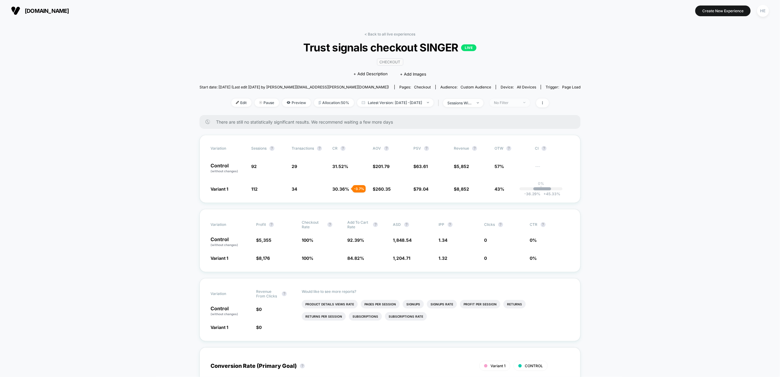
click at [518, 99] on span "No Filter" at bounding box center [510, 103] width 40 height 8
click at [518, 126] on span "Mobile Visitors" at bounding box center [512, 124] width 29 height 5
click at [511, 192] on button "Save" at bounding box center [517, 191] width 56 height 10
click at [514, 102] on div "Mobile" at bounding box center [506, 102] width 24 height 5
click at [509, 136] on span "Desktop Visitors" at bounding box center [514, 137] width 33 height 5
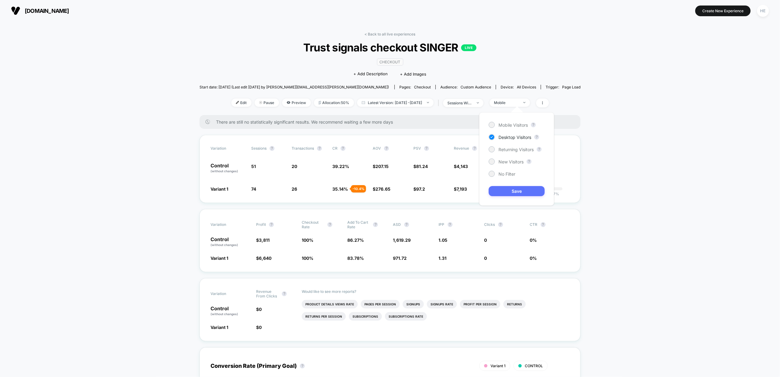
click at [509, 193] on button "Save" at bounding box center [517, 191] width 56 height 10
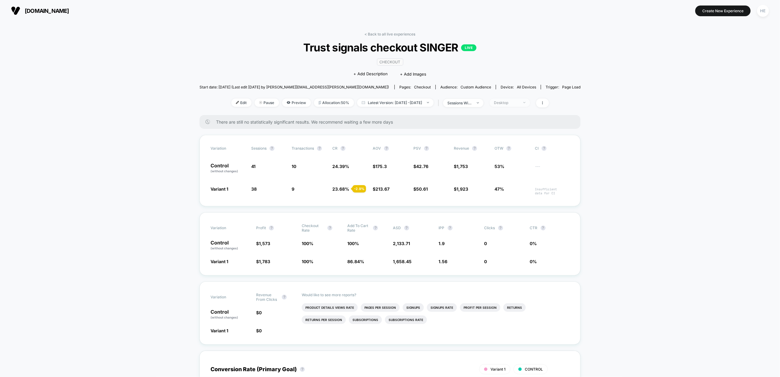
click at [514, 102] on div "Desktop" at bounding box center [506, 102] width 24 height 5
click at [512, 156] on div "Mobile Visitors ? Desktop Visitors ? Returning Visitors ? New Visitors ? No Fil…" at bounding box center [516, 158] width 75 height 93
click at [512, 163] on span "New Visitors" at bounding box center [510, 161] width 25 height 5
click at [513, 193] on button "Save" at bounding box center [517, 191] width 56 height 10
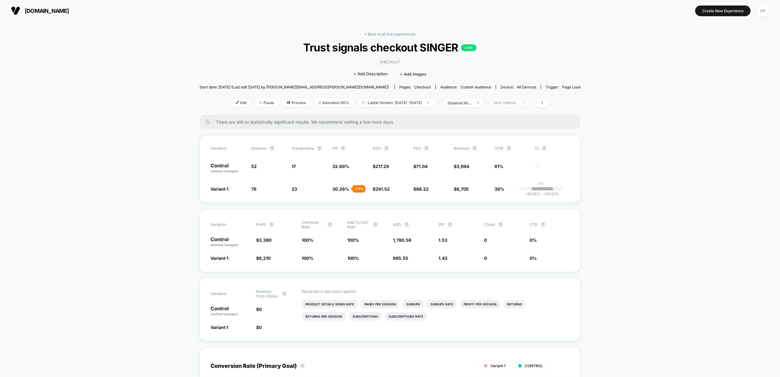
click at [514, 100] on div "New Visitors" at bounding box center [506, 102] width 24 height 5
drag, startPoint x: 513, startPoint y: 151, endPoint x: 515, endPoint y: 159, distance: 9.1
click at [513, 151] on span "Returning Visitors" at bounding box center [515, 149] width 35 height 5
click at [511, 192] on button "Save" at bounding box center [517, 191] width 56 height 10
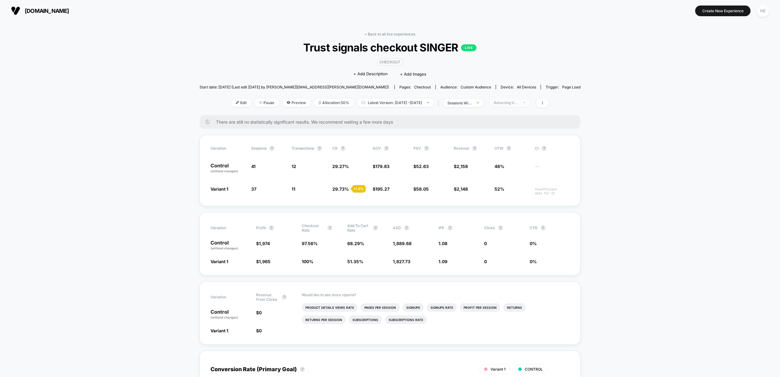
click at [513, 104] on span "Returning Visitors" at bounding box center [510, 103] width 40 height 8
click at [509, 174] on span "No Filter" at bounding box center [506, 173] width 17 height 5
